Goal: Task Accomplishment & Management: Use online tool/utility

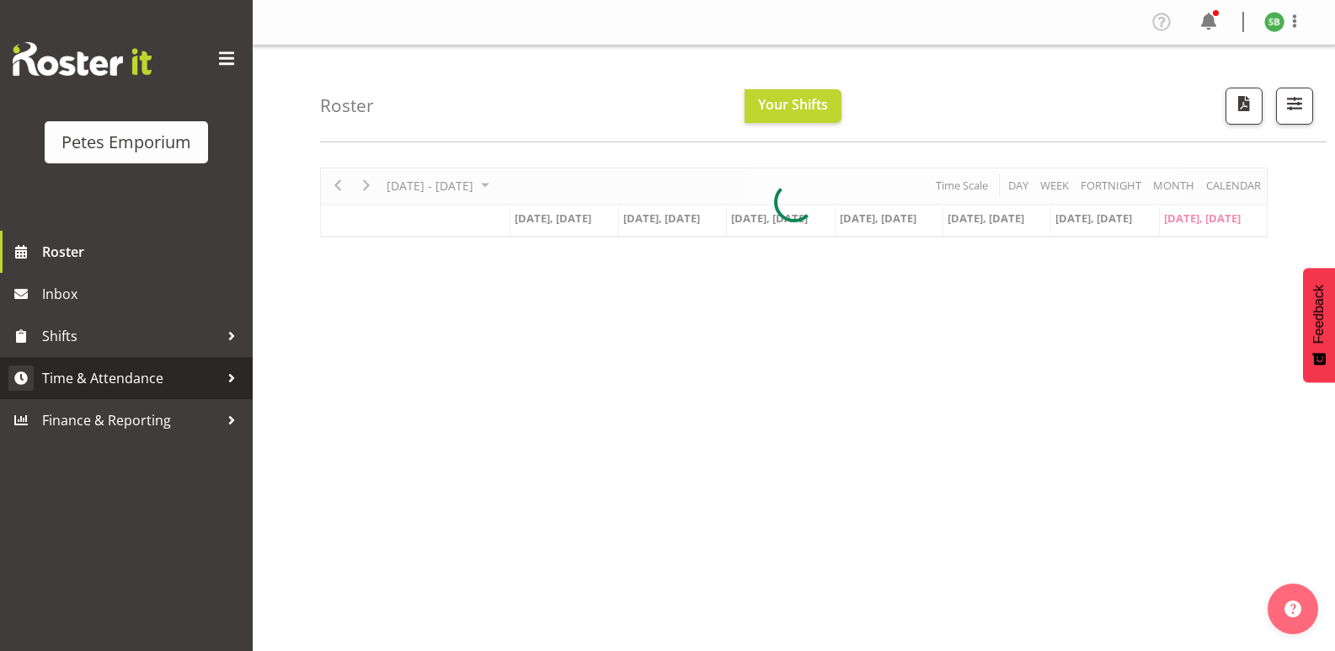
click at [114, 376] on span "Time & Attendance" at bounding box center [130, 378] width 177 height 25
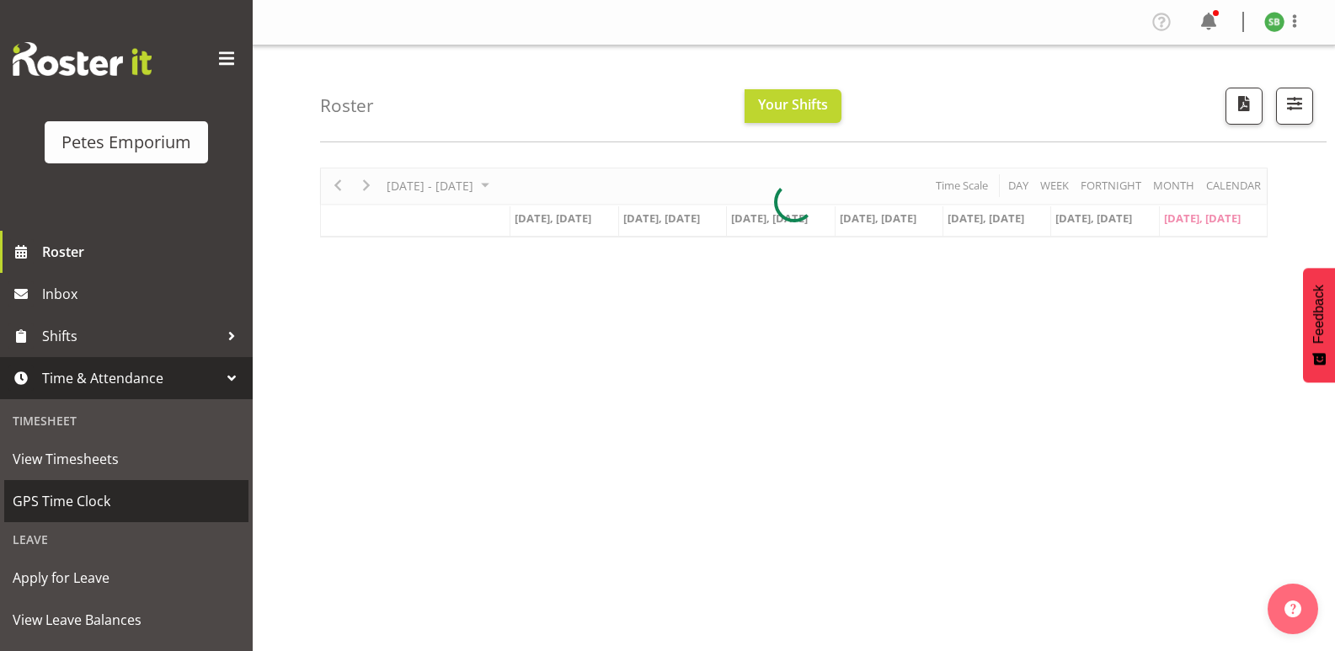
click at [68, 511] on span "GPS Time Clock" at bounding box center [126, 501] width 227 height 25
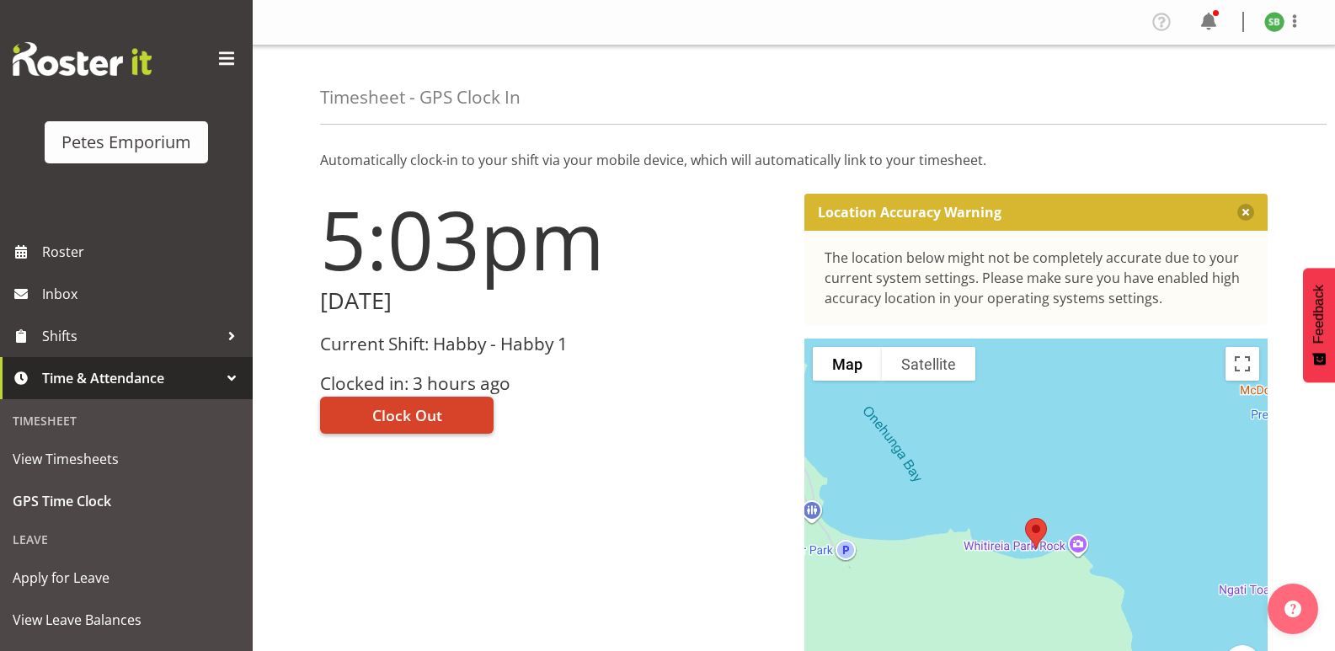
click at [417, 405] on span "Clock Out" at bounding box center [407, 415] width 70 height 22
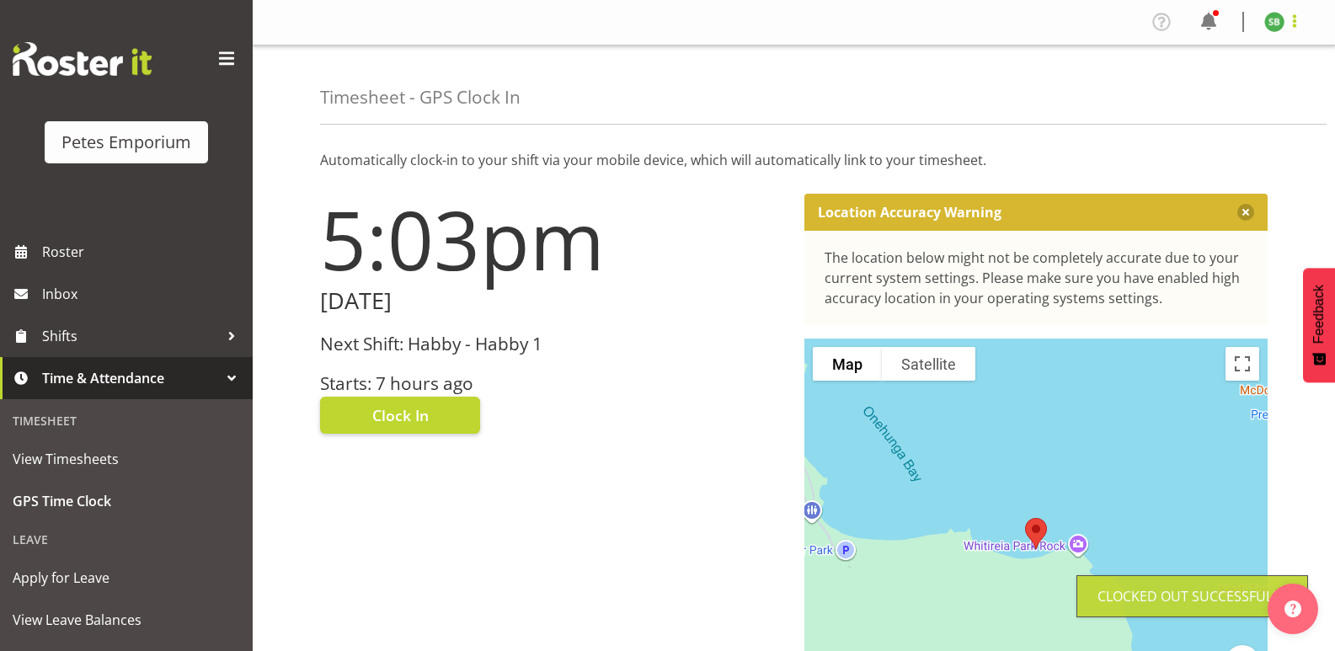
click at [1301, 19] on span at bounding box center [1295, 21] width 20 height 20
click at [1211, 100] on link "Log Out" at bounding box center [1224, 88] width 162 height 30
